Goal: Information Seeking & Learning: Understand process/instructions

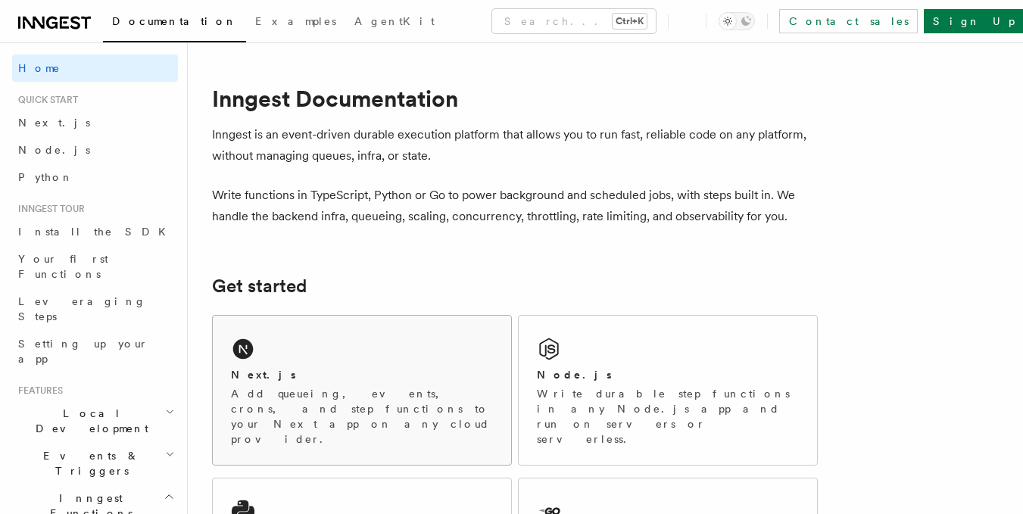
click at [292, 345] on div "Next.js Add queueing, events, crons, and step functions to your Next app on any…" at bounding box center [362, 390] width 298 height 149
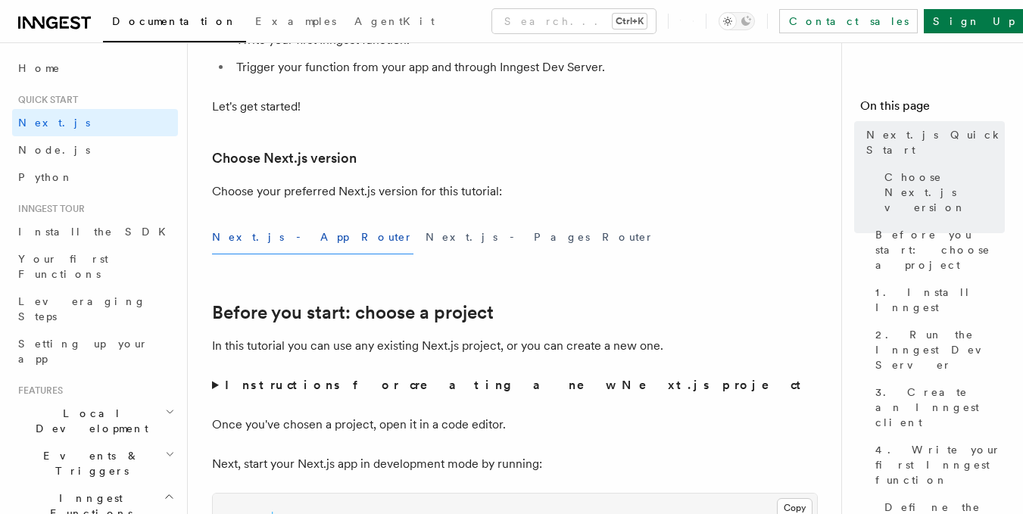
scroll to position [280, 0]
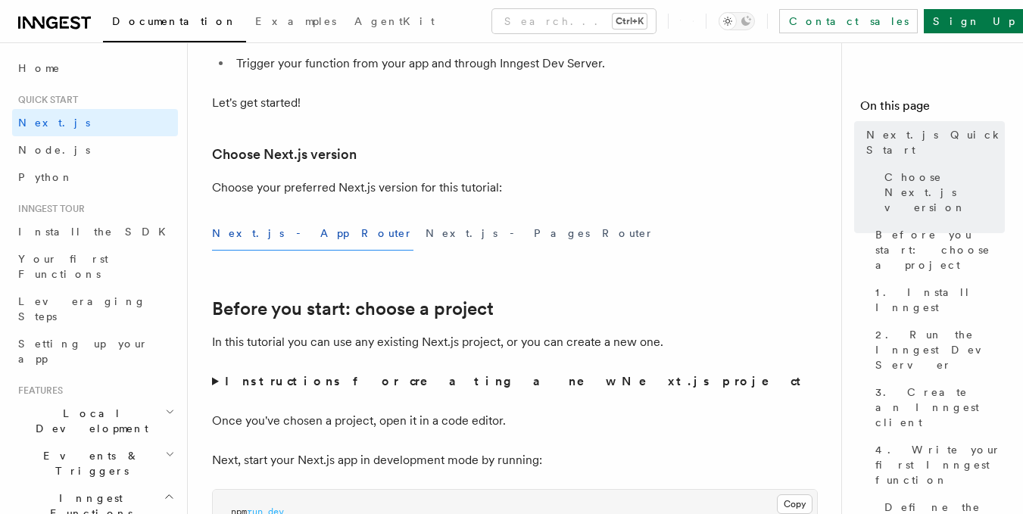
click at [278, 233] on button "Next.js - App Router" at bounding box center [312, 234] width 201 height 34
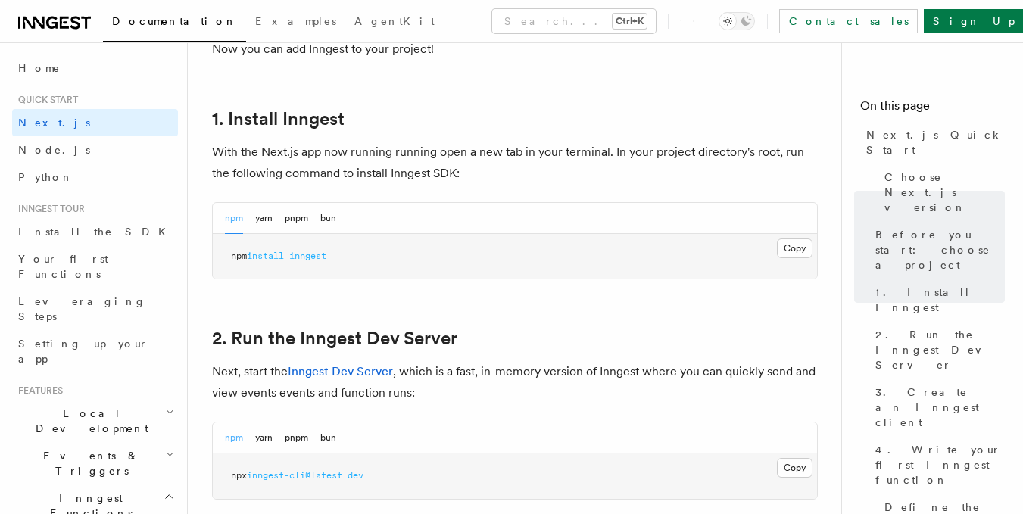
scroll to position [810, 0]
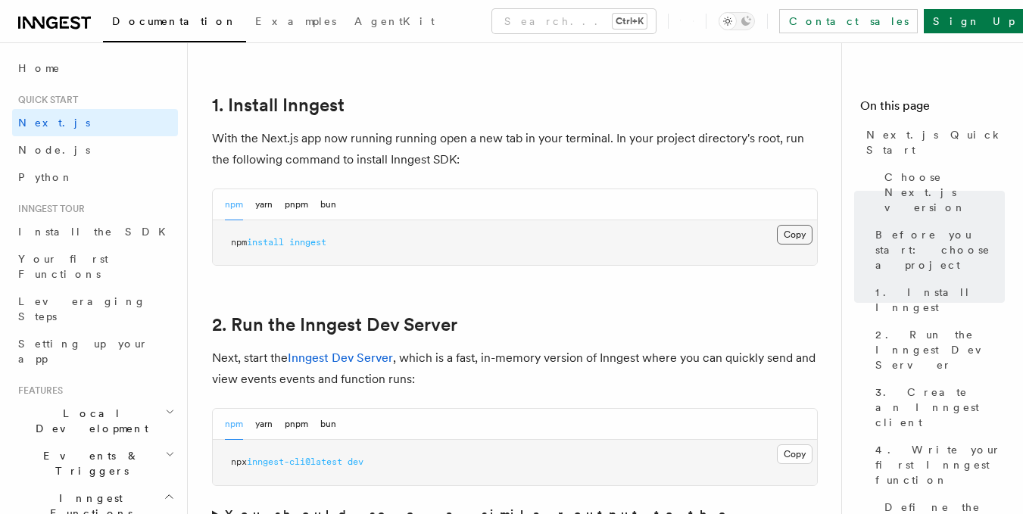
click at [795, 237] on button "Copy Copied" at bounding box center [795, 235] width 36 height 20
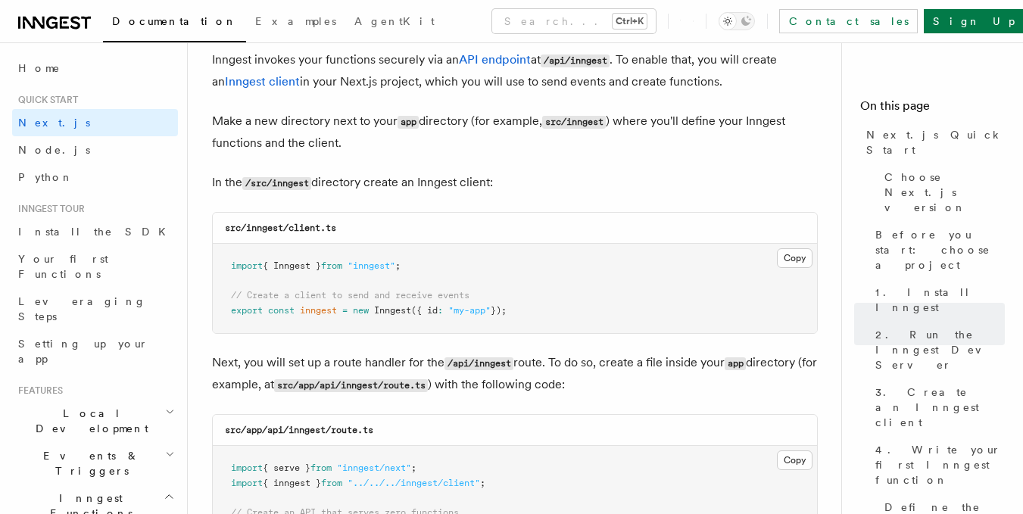
scroll to position [1838, 0]
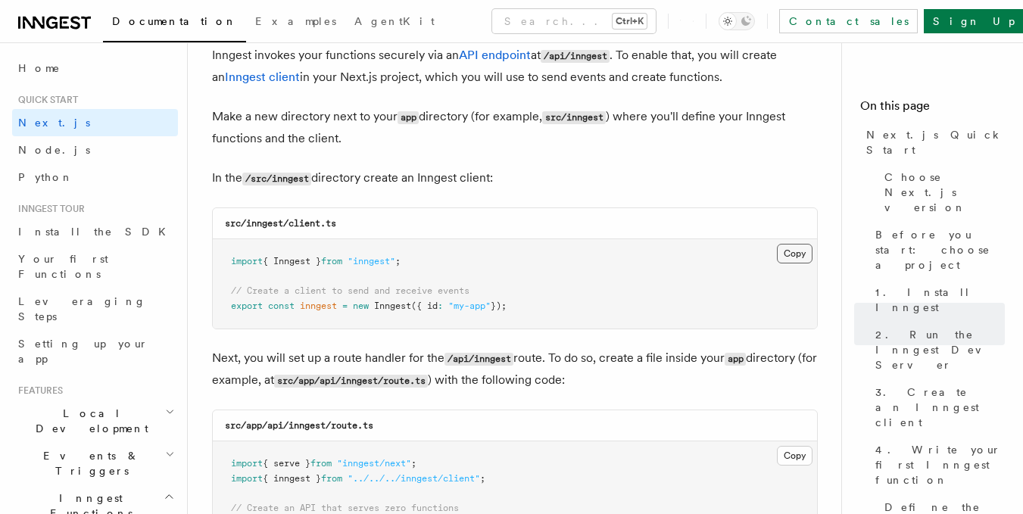
click at [789, 246] on button "Copy Copied" at bounding box center [795, 254] width 36 height 20
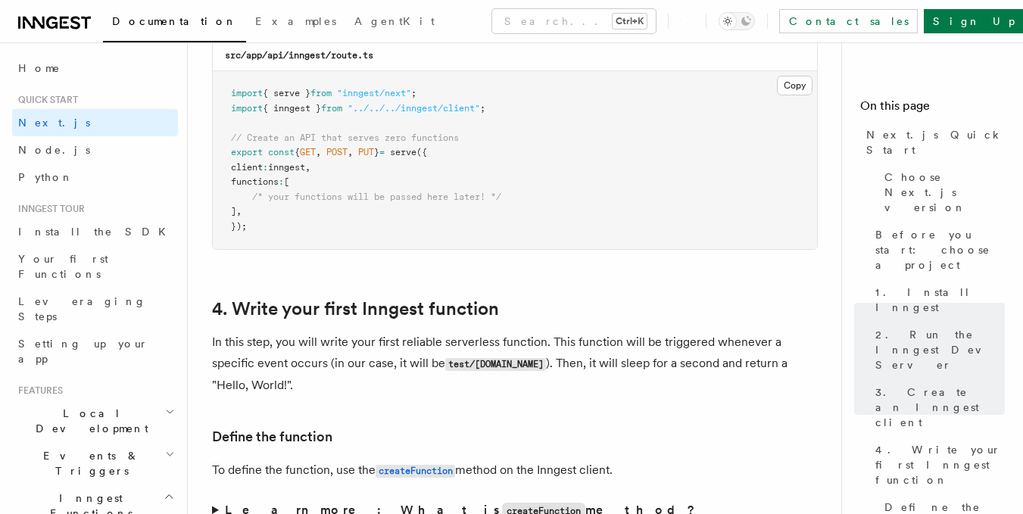
scroll to position [2207, 0]
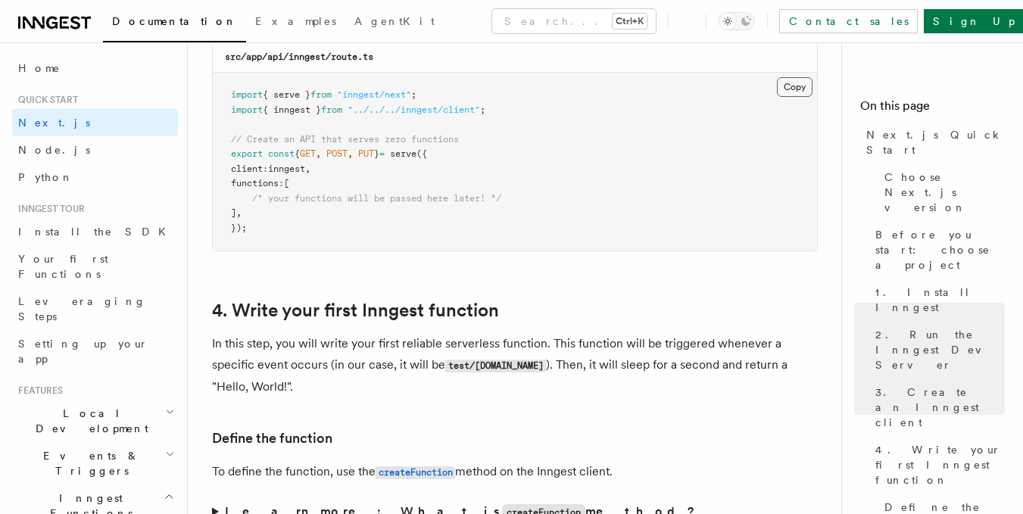
click at [796, 89] on button "Copy Copied" at bounding box center [795, 87] width 36 height 20
